Goal: Answer question/provide support

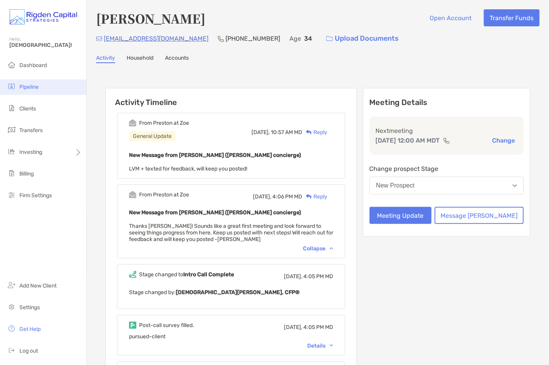
click at [32, 90] on span "Pipeline" at bounding box center [28, 87] width 19 height 7
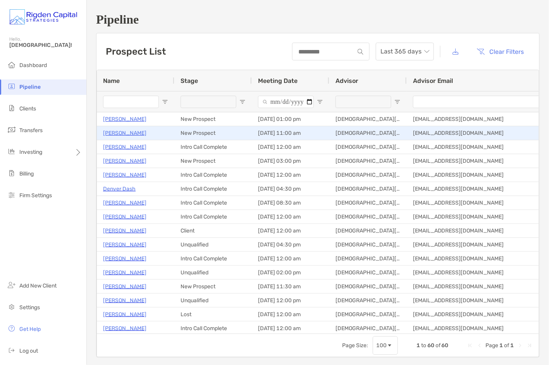
click at [123, 133] on p "[PERSON_NAME]" at bounding box center [124, 133] width 43 height 10
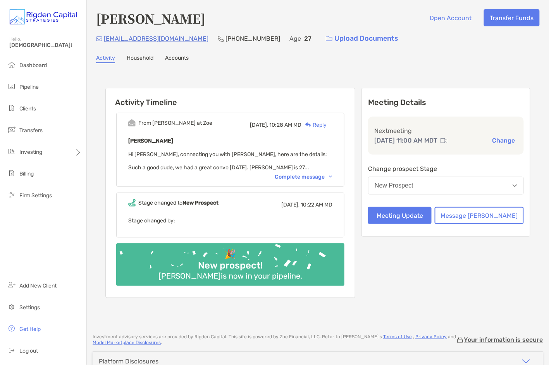
click at [310, 177] on div "Complete message" at bounding box center [304, 177] width 58 height 7
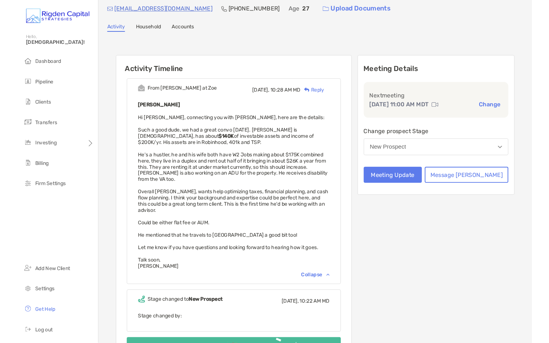
scroll to position [30, 0]
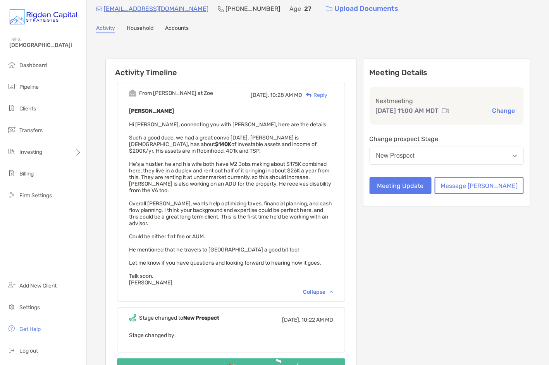
click at [328, 95] on div "Reply" at bounding box center [314, 95] width 25 height 8
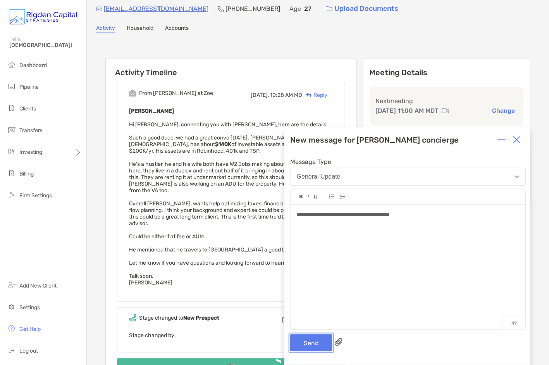
click at [322, 344] on button "Send" at bounding box center [311, 343] width 42 height 17
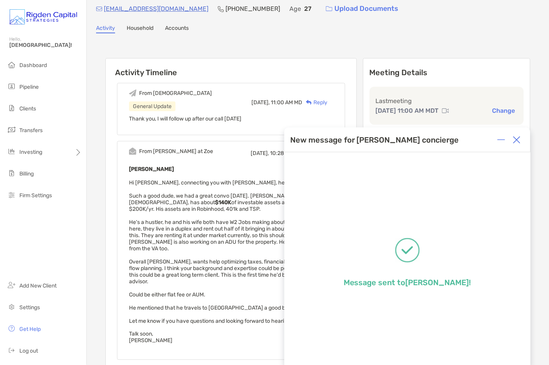
click at [520, 141] on img at bounding box center [517, 140] width 8 height 8
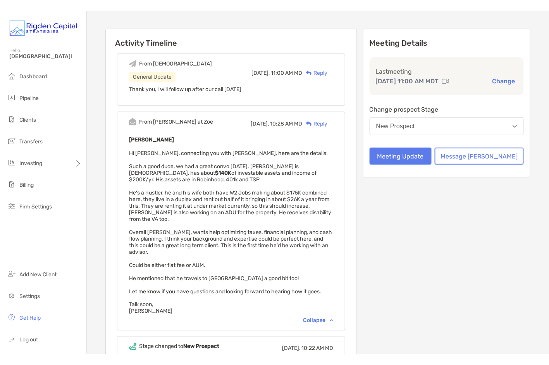
scroll to position [78, 0]
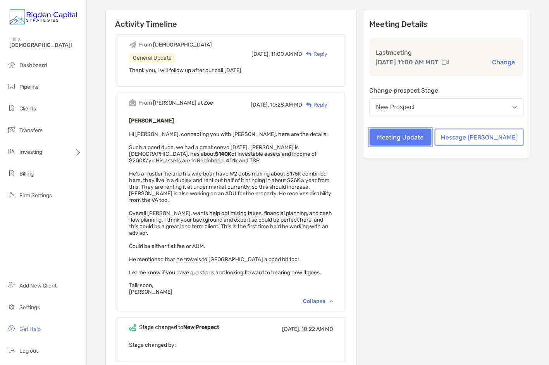
click at [432, 136] on button "Meeting Update" at bounding box center [401, 137] width 62 height 17
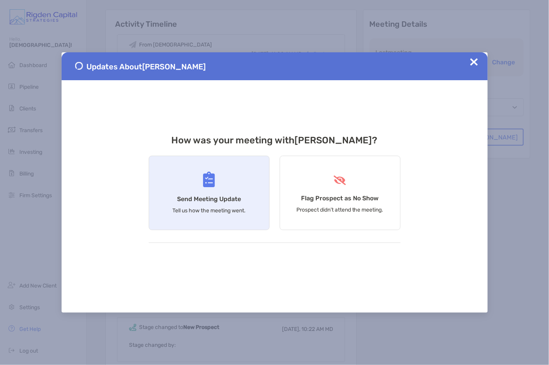
click at [242, 195] on div "Send Meeting Update Tell us how the meeting went." at bounding box center [209, 193] width 121 height 74
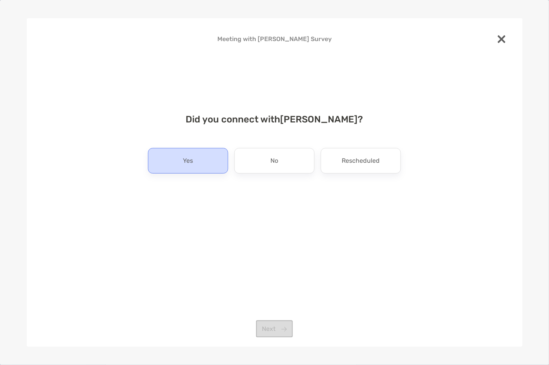
click at [204, 163] on div "Yes" at bounding box center [188, 161] width 80 height 26
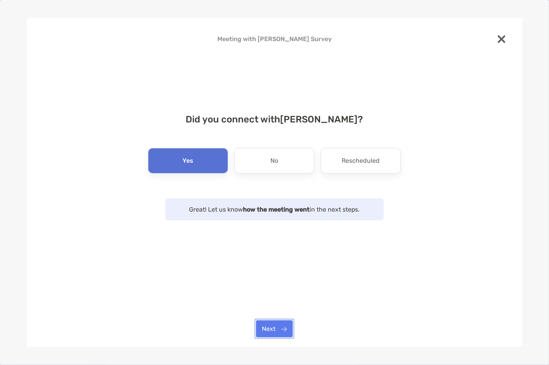
click at [278, 325] on button "Next" at bounding box center [274, 329] width 37 height 17
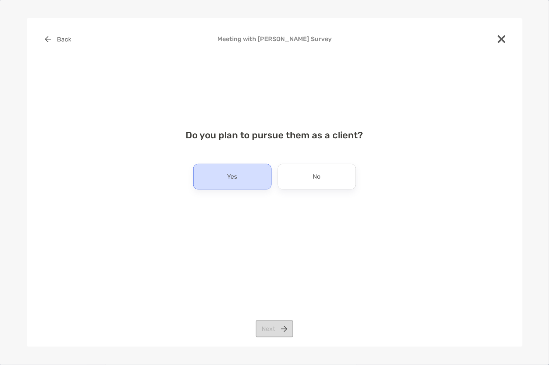
click at [239, 178] on div "Yes" at bounding box center [232, 177] width 78 height 26
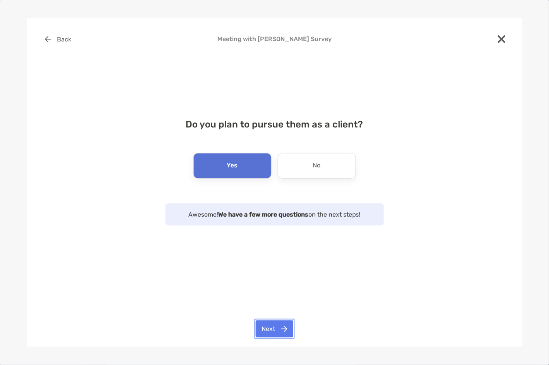
click at [286, 331] on button "Next" at bounding box center [275, 329] width 38 height 17
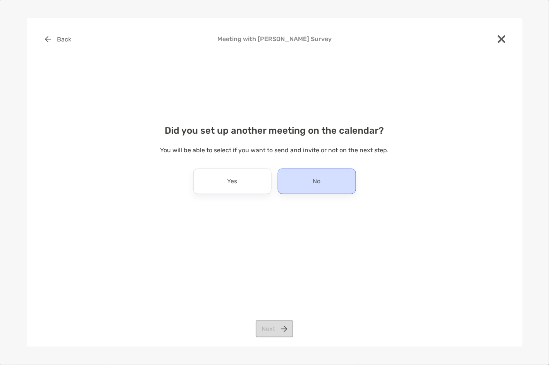
click at [322, 179] on div "No" at bounding box center [317, 182] width 78 height 26
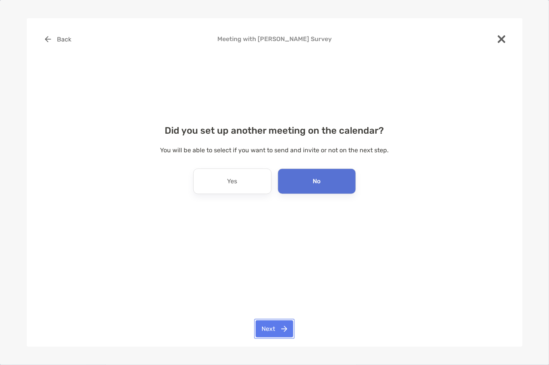
click at [281, 328] on button "Next" at bounding box center [275, 329] width 38 height 17
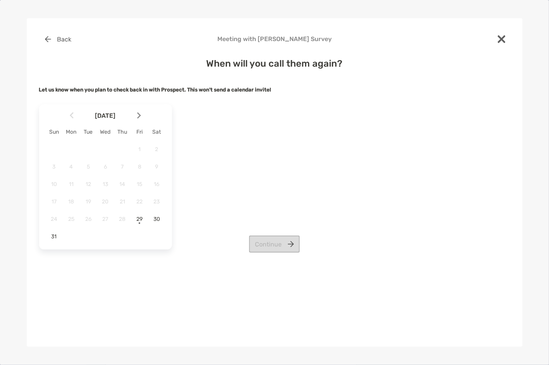
click at [138, 114] on img at bounding box center [139, 115] width 4 height 7
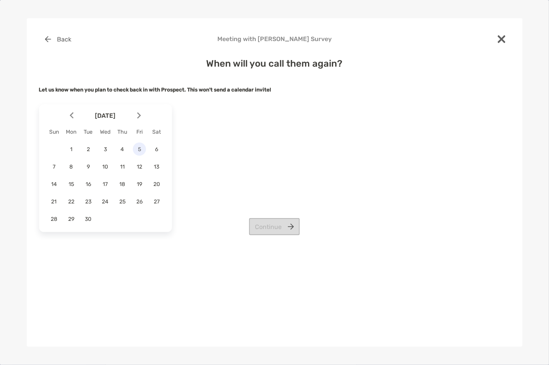
click at [140, 149] on span "5" at bounding box center [139, 149] width 13 height 7
click at [287, 230] on button "Continue" at bounding box center [274, 226] width 51 height 17
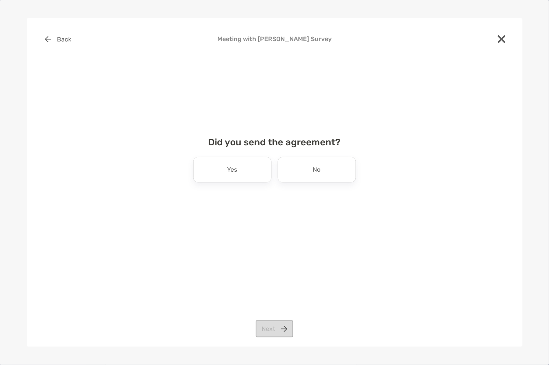
drag, startPoint x: 249, startPoint y: 170, endPoint x: 249, endPoint y: 186, distance: 15.9
click at [249, 170] on div "Yes" at bounding box center [232, 170] width 78 height 26
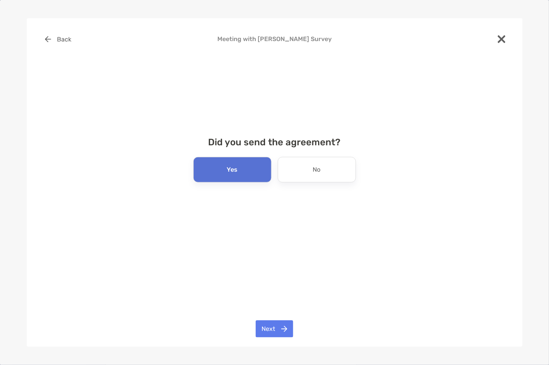
drag, startPoint x: 325, startPoint y: 167, endPoint x: 306, endPoint y: 240, distance: 74.9
click at [325, 167] on div "No" at bounding box center [317, 170] width 78 height 26
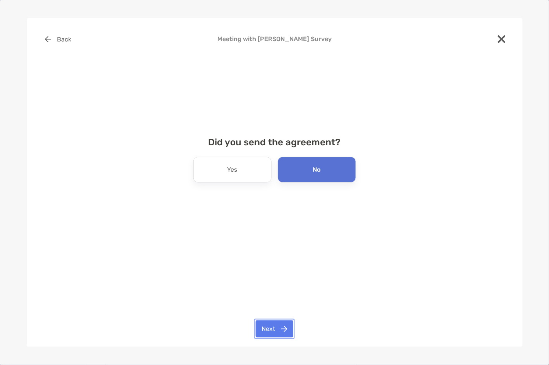
click at [279, 326] on button "Next" at bounding box center [275, 329] width 38 height 17
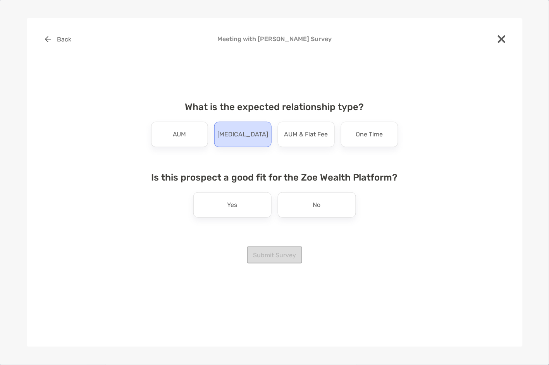
click at [242, 133] on p "Retainer" at bounding box center [243, 134] width 51 height 12
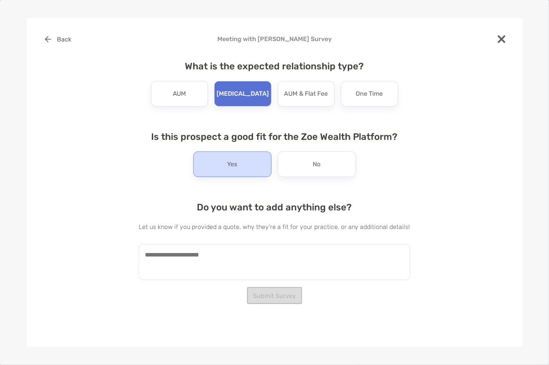
click at [245, 169] on div "Yes" at bounding box center [232, 165] width 78 height 26
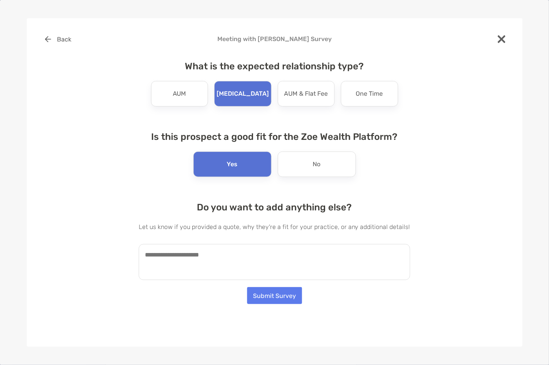
click at [213, 259] on textarea at bounding box center [275, 262] width 272 height 36
type textarea "*"
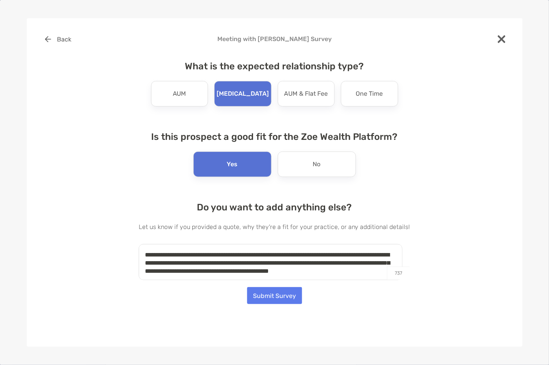
scroll to position [3, 0]
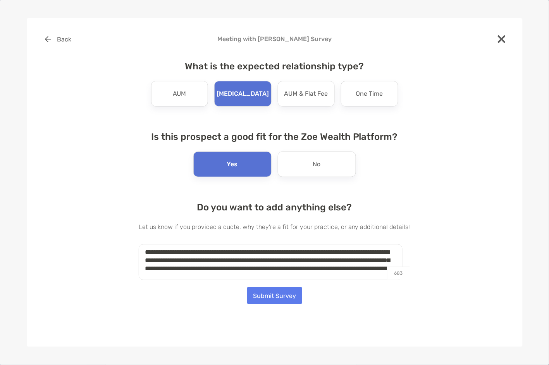
type textarea "**********"
click at [284, 295] on button "Submit Survey" at bounding box center [274, 295] width 55 height 17
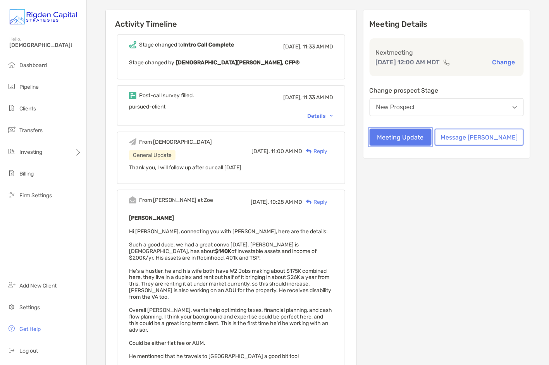
scroll to position [0, 0]
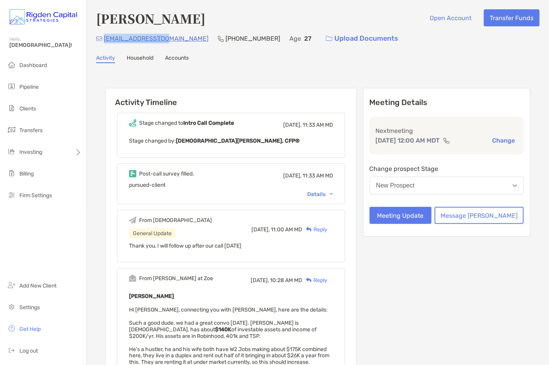
drag, startPoint x: 169, startPoint y: 39, endPoint x: 104, endPoint y: 40, distance: 64.8
click at [104, 40] on div "kanecm72@gmail.com (323) 637-0102 Age 27 Upload Documents" at bounding box center [318, 38] width 444 height 17
copy p "kanecm72@gmail.com"
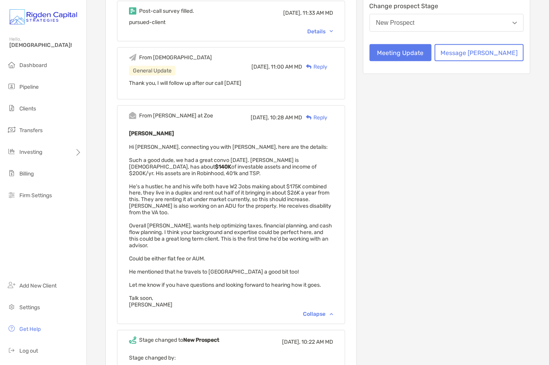
scroll to position [172, 0]
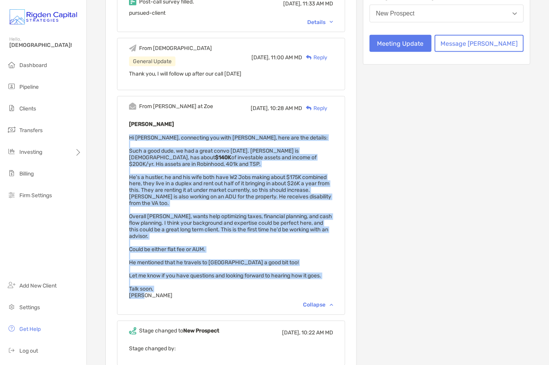
drag, startPoint x: 143, startPoint y: 135, endPoint x: 176, endPoint y: 291, distance: 159.0
click at [176, 291] on div "Kane Morales Hi Christian, connecting you with Kane, here are the details: Such…" at bounding box center [231, 209] width 204 height 180
copy span "Hi Christian, connecting you with Kane, here are the details: Such a good dude,…"
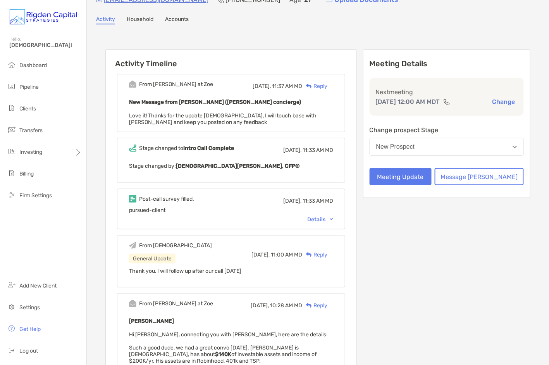
scroll to position [38, 0]
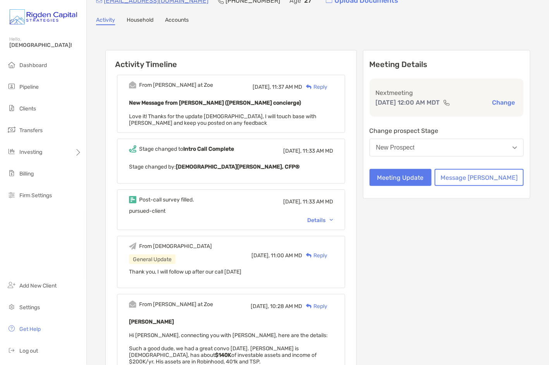
click at [331, 219] on div "Details" at bounding box center [320, 220] width 26 height 7
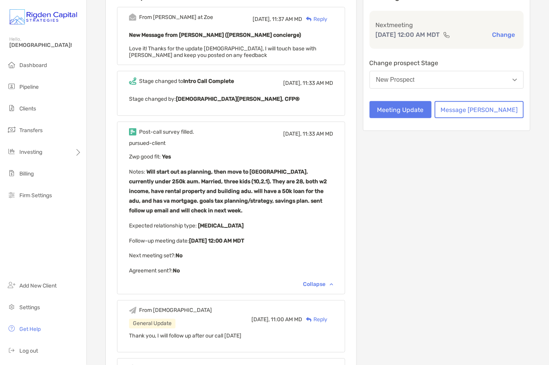
scroll to position [121, 0]
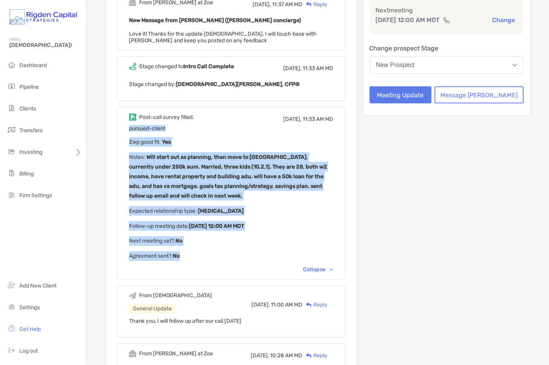
drag, startPoint x: 143, startPoint y: 129, endPoint x: 220, endPoint y: 254, distance: 147.1
click at [220, 254] on div "pursued-client Zwp good fit : Yes Notes : Will start out as planning, then move…" at bounding box center [231, 193] width 204 height 136
copy div "pursued-client Zwp good fit : Yes Notes : Will start out as planning, then move…"
